Goal: Check status

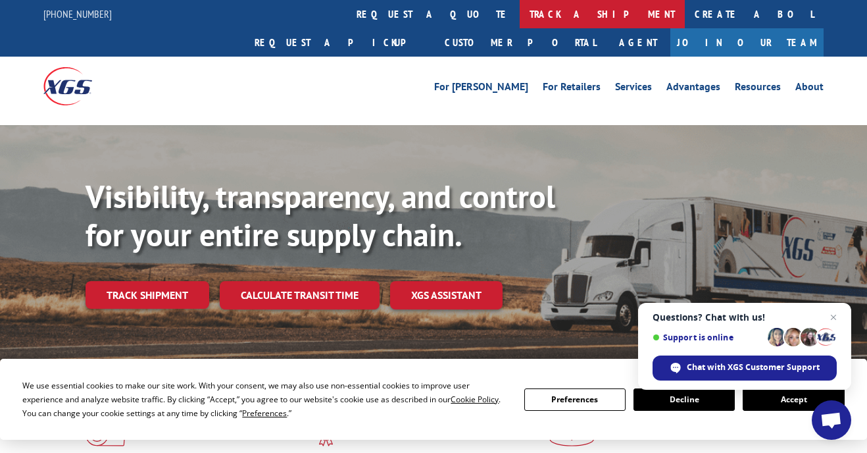
click at [520, 18] on link "track a shipment" at bounding box center [602, 14] width 165 height 28
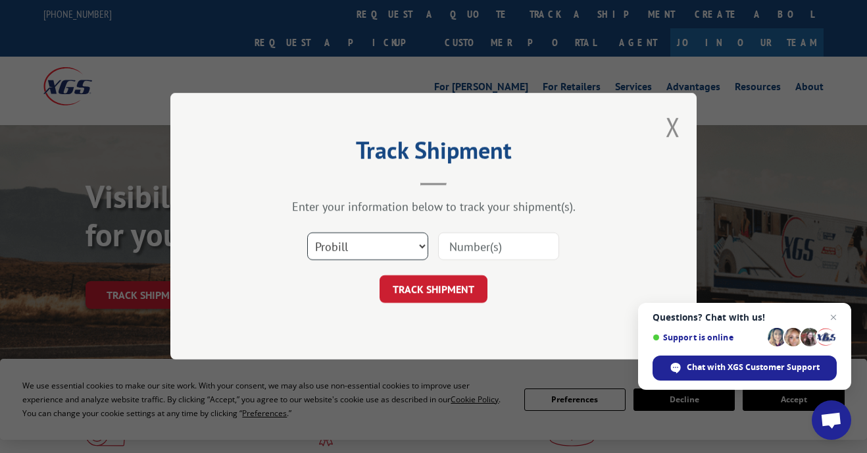
click at [381, 242] on select "Select category... Probill BOL PO" at bounding box center [367, 247] width 121 height 28
click at [509, 244] on input at bounding box center [498, 247] width 121 height 28
paste input "16944737"
type input "16944737"
click at [438, 281] on button "TRACK SHIPMENT" at bounding box center [434, 290] width 108 height 28
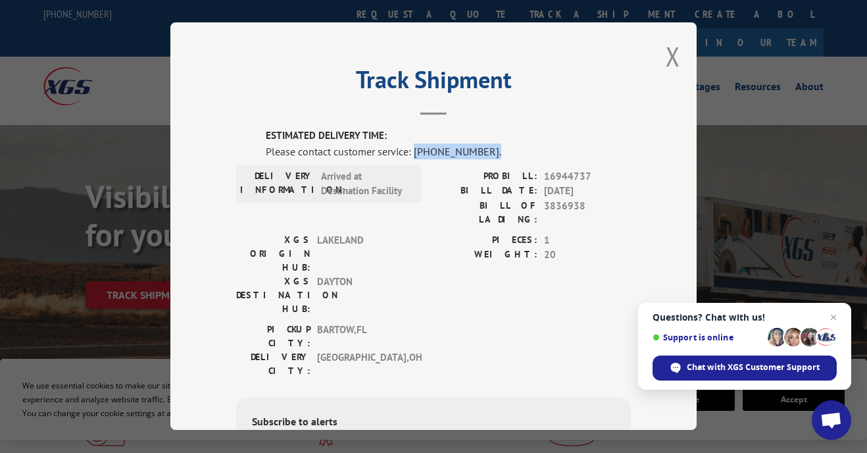
drag, startPoint x: 409, startPoint y: 149, endPoint x: 504, endPoint y: 151, distance: 95.5
click at [504, 151] on div "Please contact customer service: [PHONE_NUMBER]." at bounding box center [448, 151] width 365 height 16
copy div "[PHONE_NUMBER]."
